Goal: Information Seeking & Learning: Learn about a topic

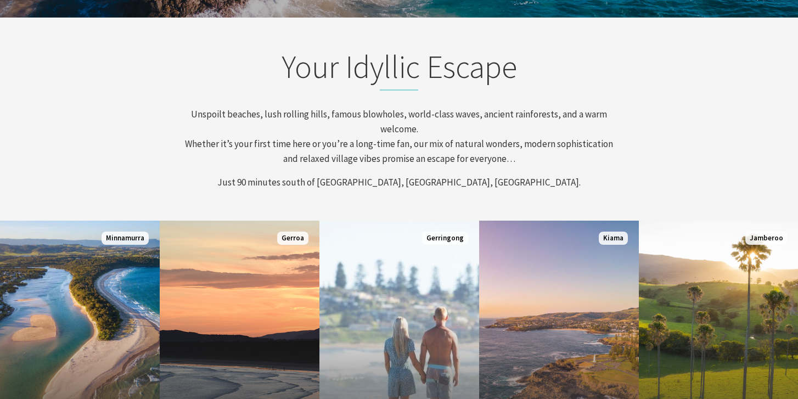
scroll to position [336, 0]
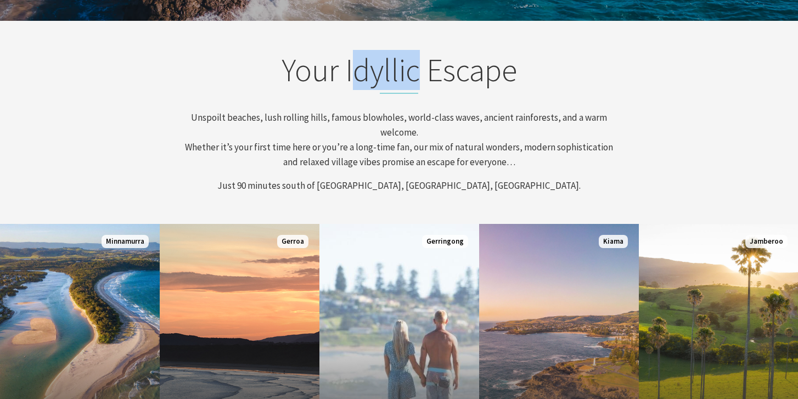
drag, startPoint x: 422, startPoint y: 69, endPoint x: 349, endPoint y: 68, distance: 73.0
click at [349, 68] on h2 "Your Idyllic Escape" at bounding box center [399, 72] width 430 height 43
click at [380, 118] on p "Unspoilt beaches, lush rolling hills, famous blowholes, world-class waves, anci…" at bounding box center [399, 140] width 430 height 60
drag, startPoint x: 418, startPoint y: 70, endPoint x: 343, endPoint y: 70, distance: 75.7
click at [343, 70] on h2 "Your Idyllic Escape" at bounding box center [399, 72] width 430 height 43
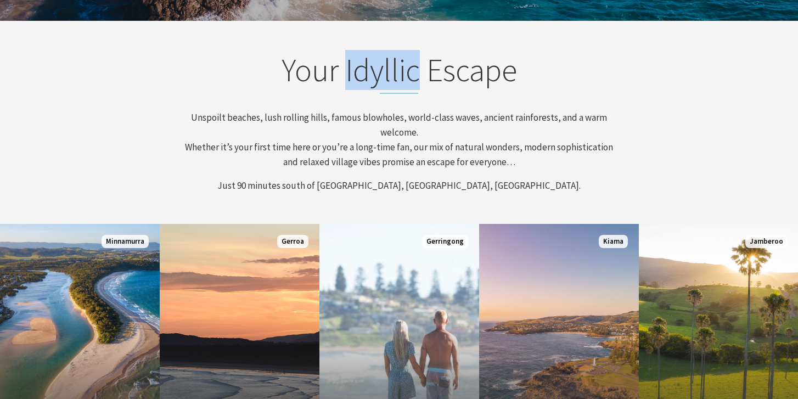
copy h2 "Idyllic"
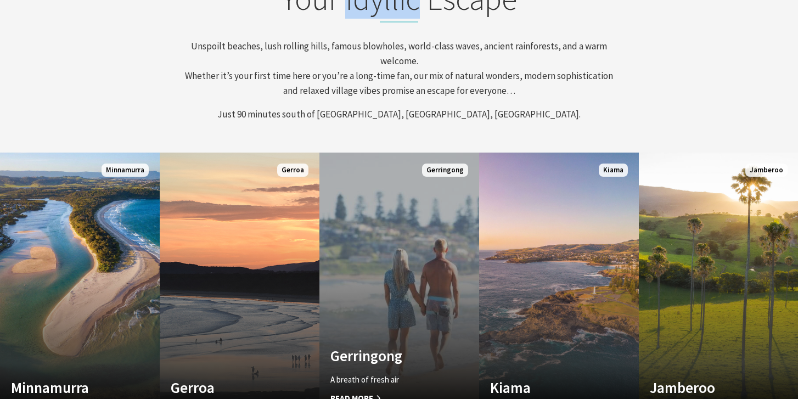
scroll to position [401, 0]
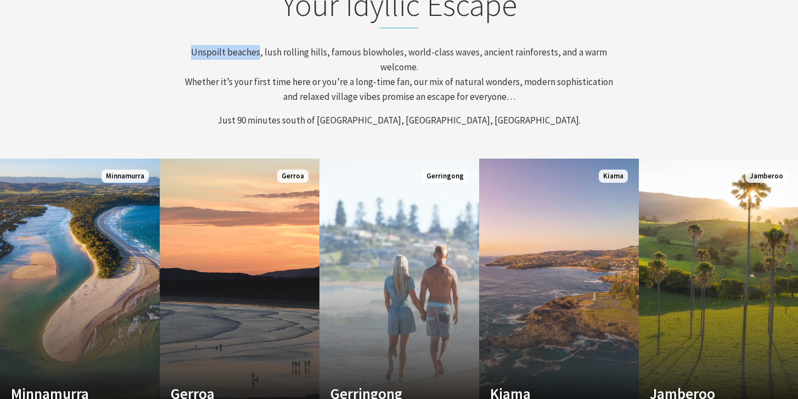
drag, startPoint x: 262, startPoint y: 52, endPoint x: 190, endPoint y: 52, distance: 71.9
click at [190, 52] on p "Unspoilt beaches, lush rolling hills, famous blowholes, world-class waves, anci…" at bounding box center [399, 75] width 430 height 60
click at [218, 77] on p "Unspoilt beaches, lush rolling hills, famous blowholes, world-class waves, anci…" at bounding box center [399, 75] width 430 height 60
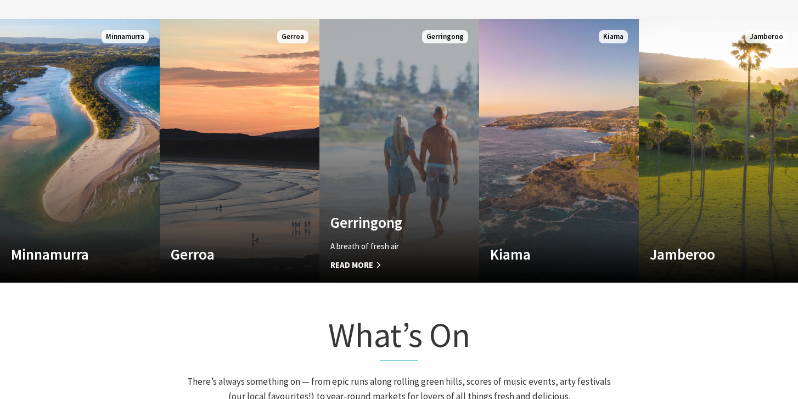
scroll to position [530, 0]
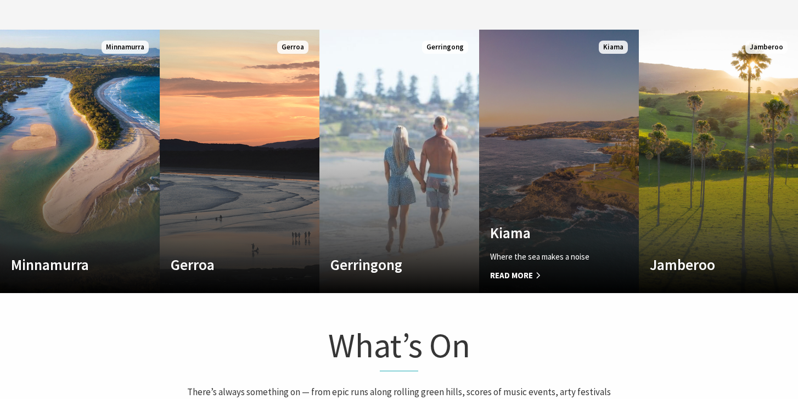
click at [532, 271] on span "Read More" at bounding box center [547, 275] width 114 height 13
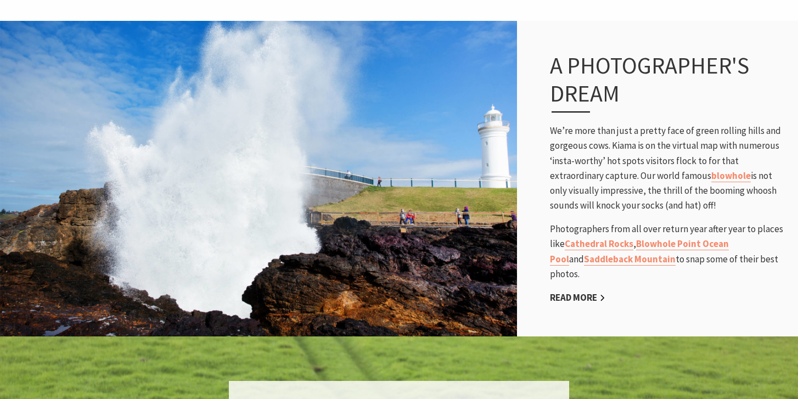
scroll to position [685, 0]
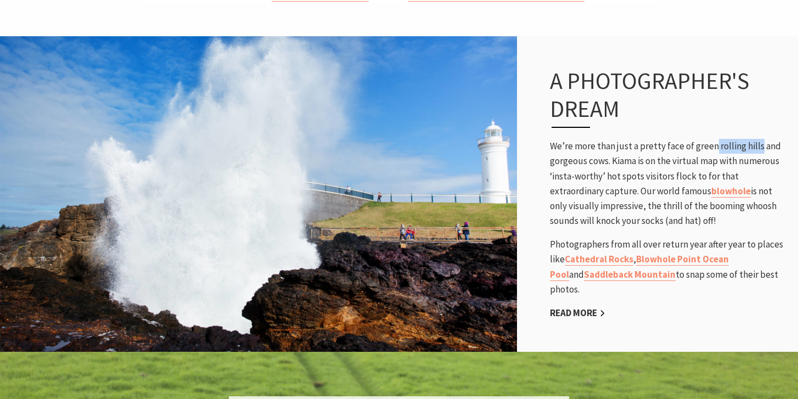
copy p "rolling hills"
drag, startPoint x: 712, startPoint y: 133, endPoint x: 757, endPoint y: 132, distance: 44.5
click at [757, 139] on p "We’re more than just a pretty face of green rolling hills and gorgeous cows. Ki…" at bounding box center [668, 183] width 237 height 89
click at [733, 185] on link "blowhole" at bounding box center [731, 191] width 40 height 13
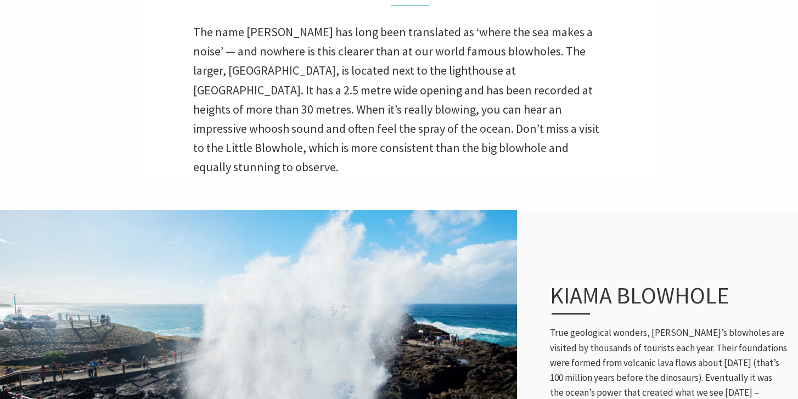
scroll to position [362, 0]
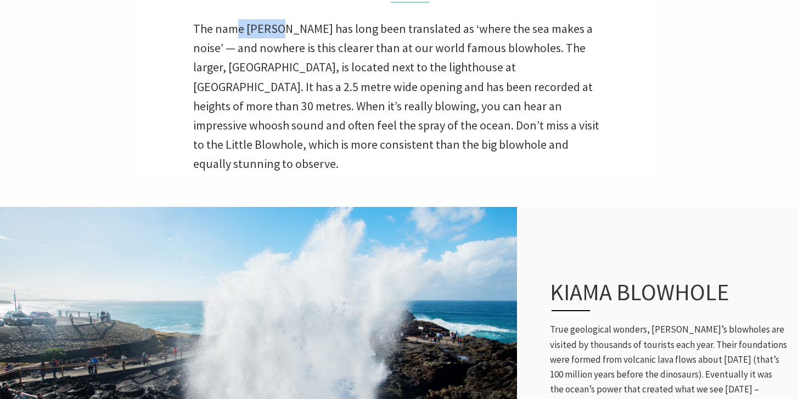
drag, startPoint x: 280, startPoint y: 29, endPoint x: 232, endPoint y: 27, distance: 48.3
click at [232, 28] on p "The name [PERSON_NAME] has long been translated as ‘where the sea makes a noise…" at bounding box center [399, 96] width 412 height 155
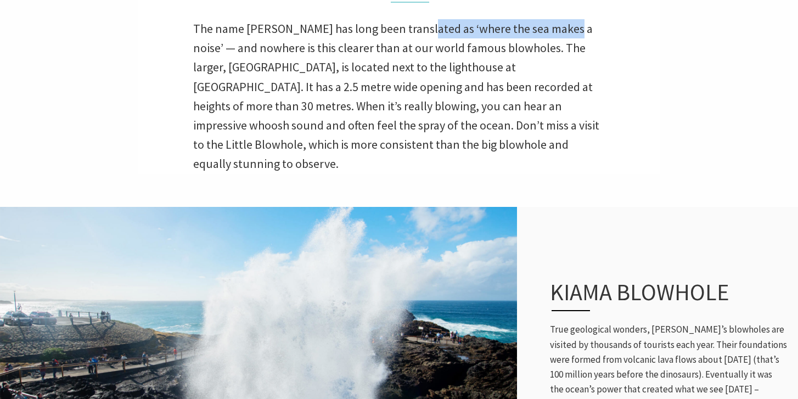
drag, startPoint x: 420, startPoint y: 29, endPoint x: 567, endPoint y: 21, distance: 147.3
click at [567, 21] on p "The name [PERSON_NAME] has long been translated as ‘where the sea makes a noise…" at bounding box center [399, 96] width 412 height 155
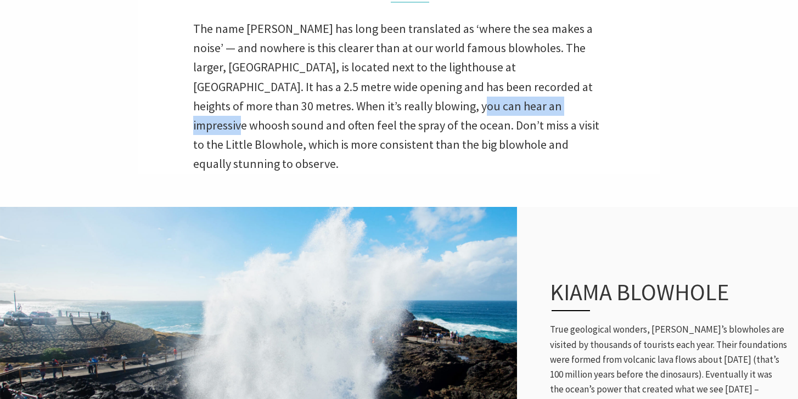
drag, startPoint x: 345, startPoint y: 109, endPoint x: 482, endPoint y: 98, distance: 137.1
click at [482, 98] on p "The name [PERSON_NAME] has long been translated as ‘where the sea makes a noise…" at bounding box center [399, 96] width 412 height 155
click at [478, 131] on p "The name [PERSON_NAME] has long been translated as ‘where the sea makes a noise…" at bounding box center [399, 96] width 412 height 155
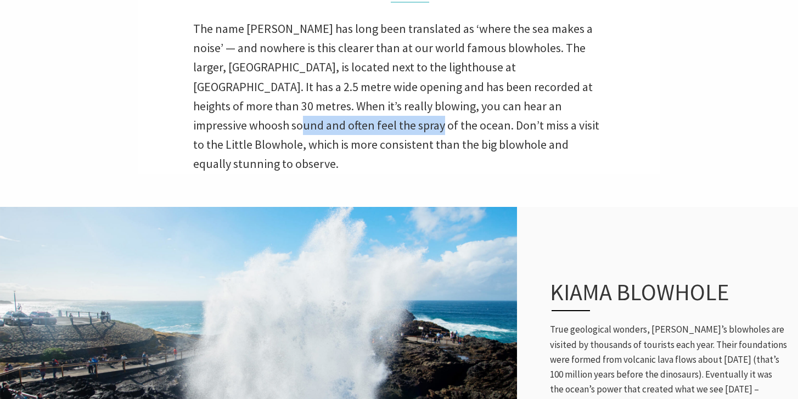
drag, startPoint x: 534, startPoint y: 107, endPoint x: 258, endPoint y: 123, distance: 276.5
click at [258, 123] on p "The name [PERSON_NAME] has long been translated as ‘where the sea makes a noise…" at bounding box center [399, 96] width 412 height 155
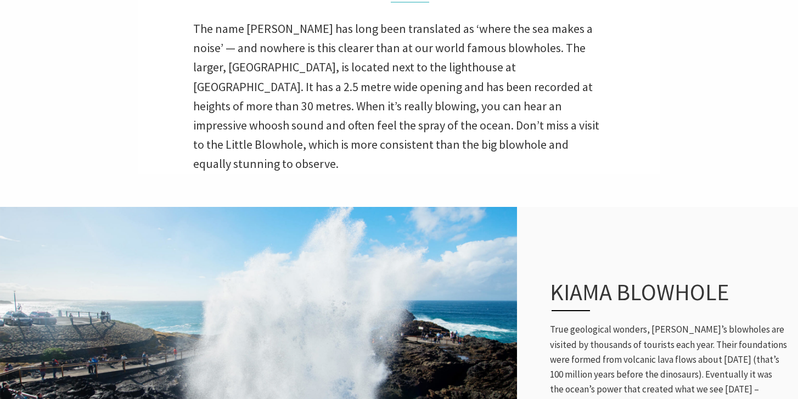
click at [515, 141] on p "The name [PERSON_NAME] has long been translated as ‘where the sea makes a noise…" at bounding box center [399, 96] width 412 height 155
drag, startPoint x: 405, startPoint y: 104, endPoint x: 448, endPoint y: 102, distance: 43.4
click at [448, 103] on p "The name [PERSON_NAME] has long been translated as ‘where the sea makes a noise…" at bounding box center [399, 96] width 412 height 155
copy p "whoosh"
click at [421, 205] on img at bounding box center [258, 364] width 517 height 319
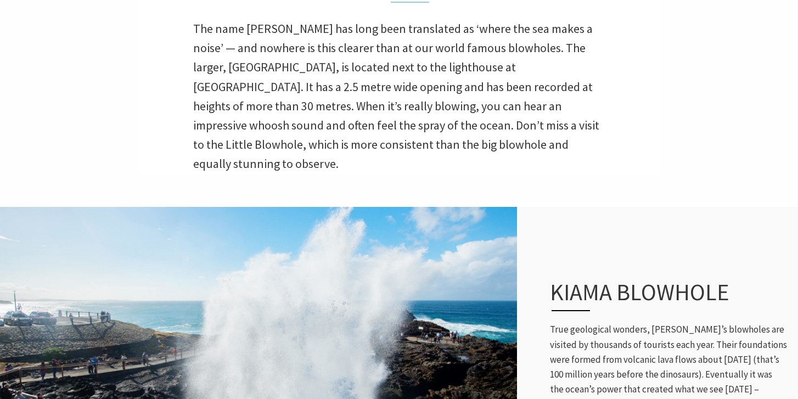
click at [508, 128] on p "The name [PERSON_NAME] has long been translated as ‘where the sea makes a noise…" at bounding box center [399, 96] width 412 height 155
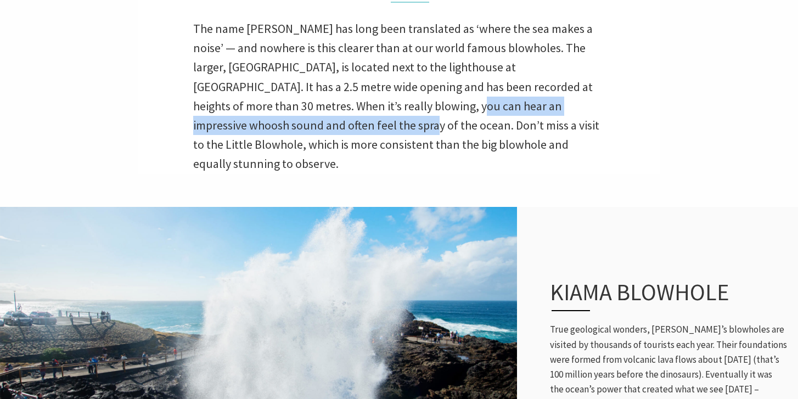
drag, startPoint x: 350, startPoint y: 108, endPoint x: 251, endPoint y: 120, distance: 99.0
click at [252, 120] on p "The name [PERSON_NAME] has long been translated as ‘where the sea makes a noise…" at bounding box center [399, 96] width 412 height 155
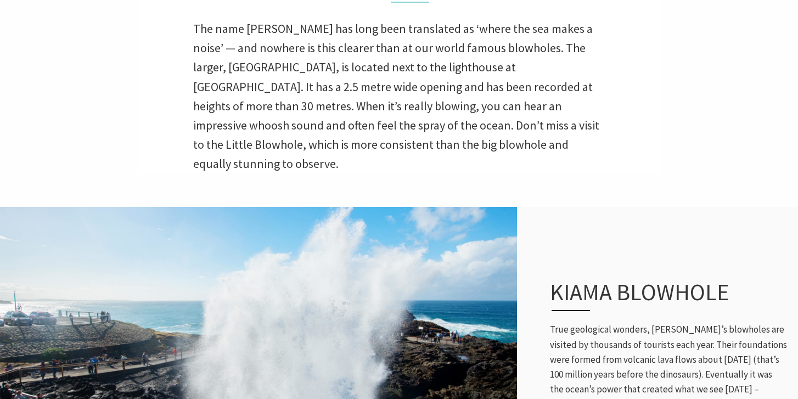
click at [423, 153] on p "The name [PERSON_NAME] has long been translated as ‘where the sea makes a noise…" at bounding box center [399, 96] width 412 height 155
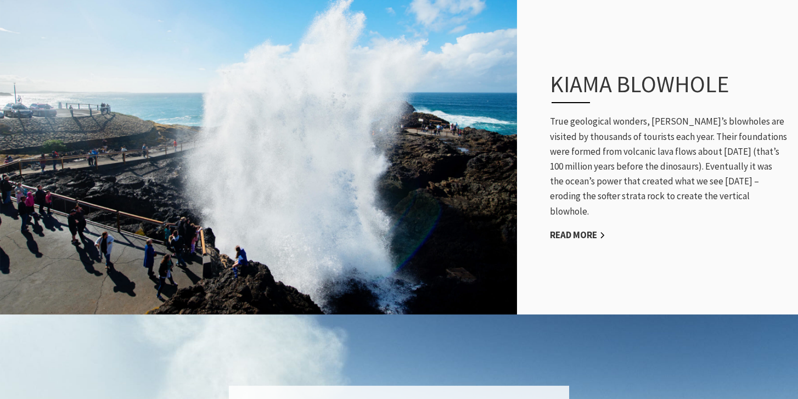
scroll to position [568, 0]
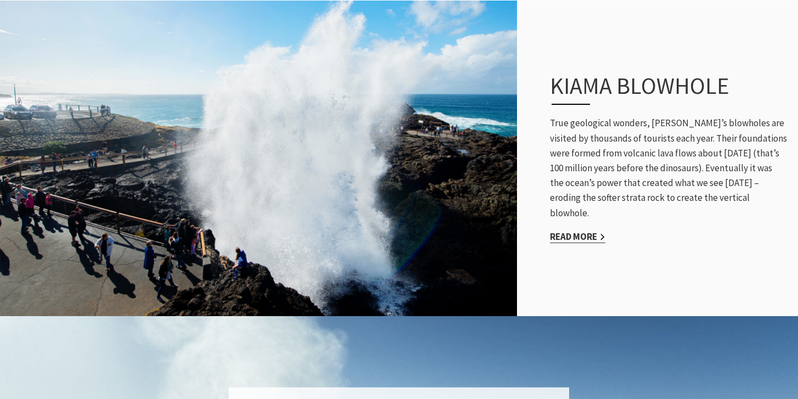
click at [588, 231] on link "Read More" at bounding box center [577, 237] width 55 height 13
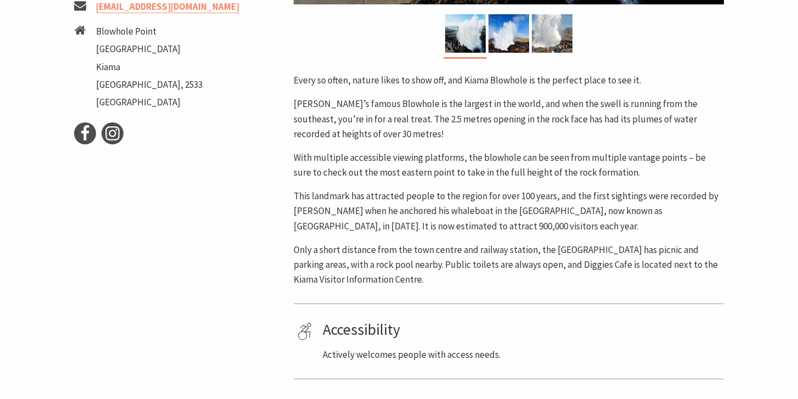
scroll to position [481, 0]
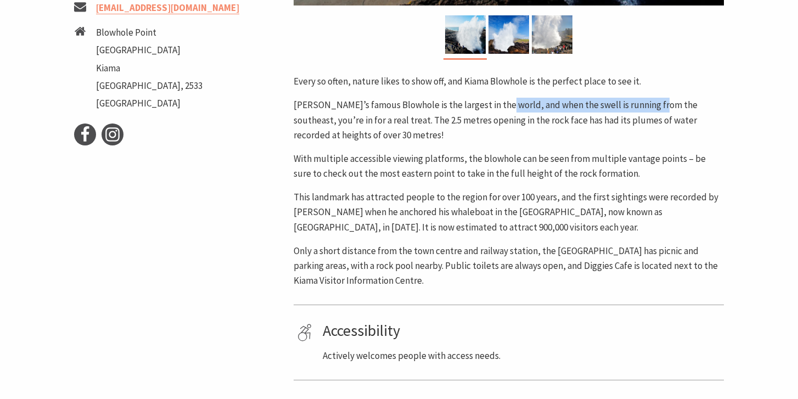
drag, startPoint x: 497, startPoint y: 106, endPoint x: 653, endPoint y: 99, distance: 156.1
click at [653, 99] on p "Kiama’s famous Blowhole is the largest in the world, and when the swell is runn…" at bounding box center [509, 120] width 430 height 45
click at [624, 125] on p "Kiama’s famous Blowhole is the largest in the world, and when the swell is runn…" at bounding box center [509, 120] width 430 height 45
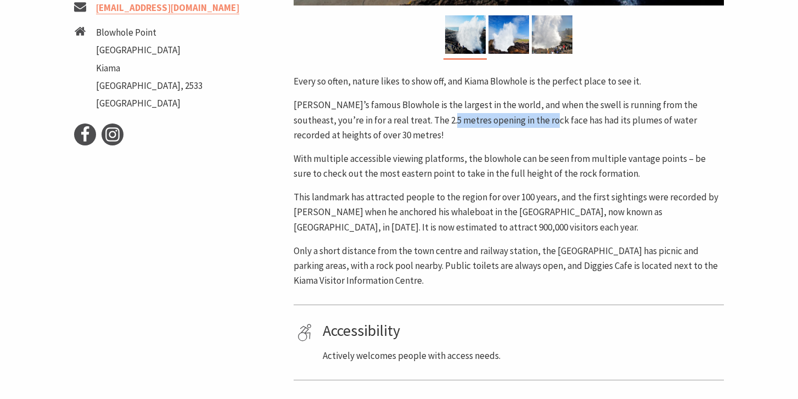
drag, startPoint x: 419, startPoint y: 121, endPoint x: 517, endPoint y: 121, distance: 98.3
click at [517, 121] on p "Kiama’s famous Blowhole is the largest in the world, and when the swell is runn…" at bounding box center [509, 120] width 430 height 45
click at [510, 165] on p "With multiple accessible viewing platforms, the blowhole can be seen from multi…" at bounding box center [509, 166] width 430 height 30
drag, startPoint x: 558, startPoint y: 120, endPoint x: 634, endPoint y: 120, distance: 75.7
click at [634, 120] on p "Kiama’s famous Blowhole is the largest in the world, and when the swell is runn…" at bounding box center [509, 120] width 430 height 45
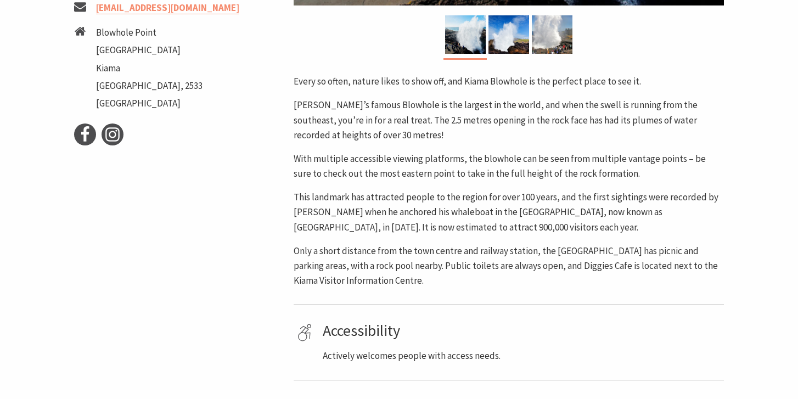
click at [527, 184] on div "Every so often, nature likes to show off, and Kiama Blowhole is the perfect pla…" at bounding box center [509, 181] width 430 height 214
drag, startPoint x: 358, startPoint y: 134, endPoint x: 290, endPoint y: 135, distance: 68.1
click at [290, 135] on div "Area Kiama #Natural Attractions #Attractions #Family Fun < > Every so often, na…" at bounding box center [508, 97] width 439 height 804
click at [445, 220] on p "This landmark has attracted people to the region for over 100 years, and the fi…" at bounding box center [509, 212] width 430 height 45
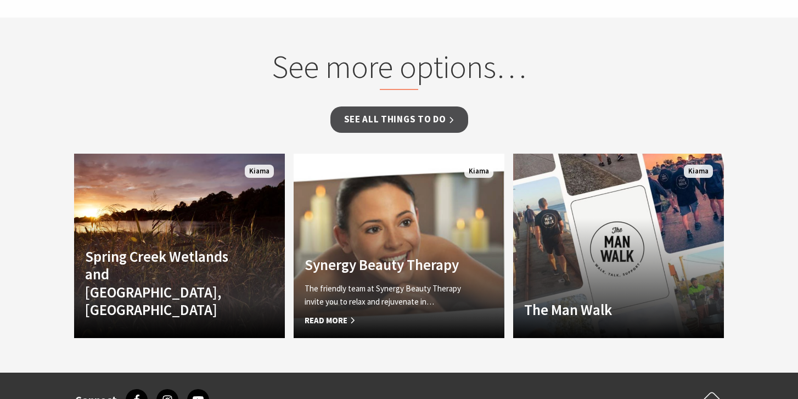
scroll to position [943, 0]
